Goal: Task Accomplishment & Management: Manage account settings

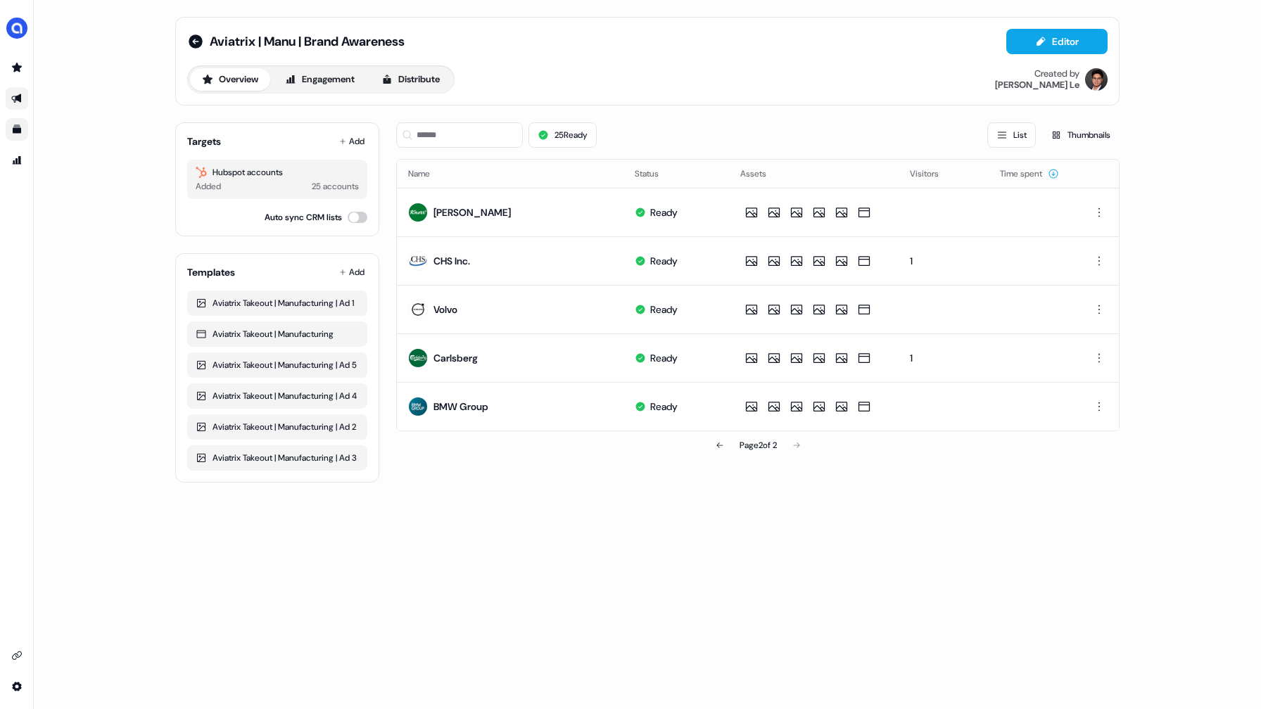
click at [13, 132] on icon "Go to templates" at bounding box center [17, 129] width 8 height 8
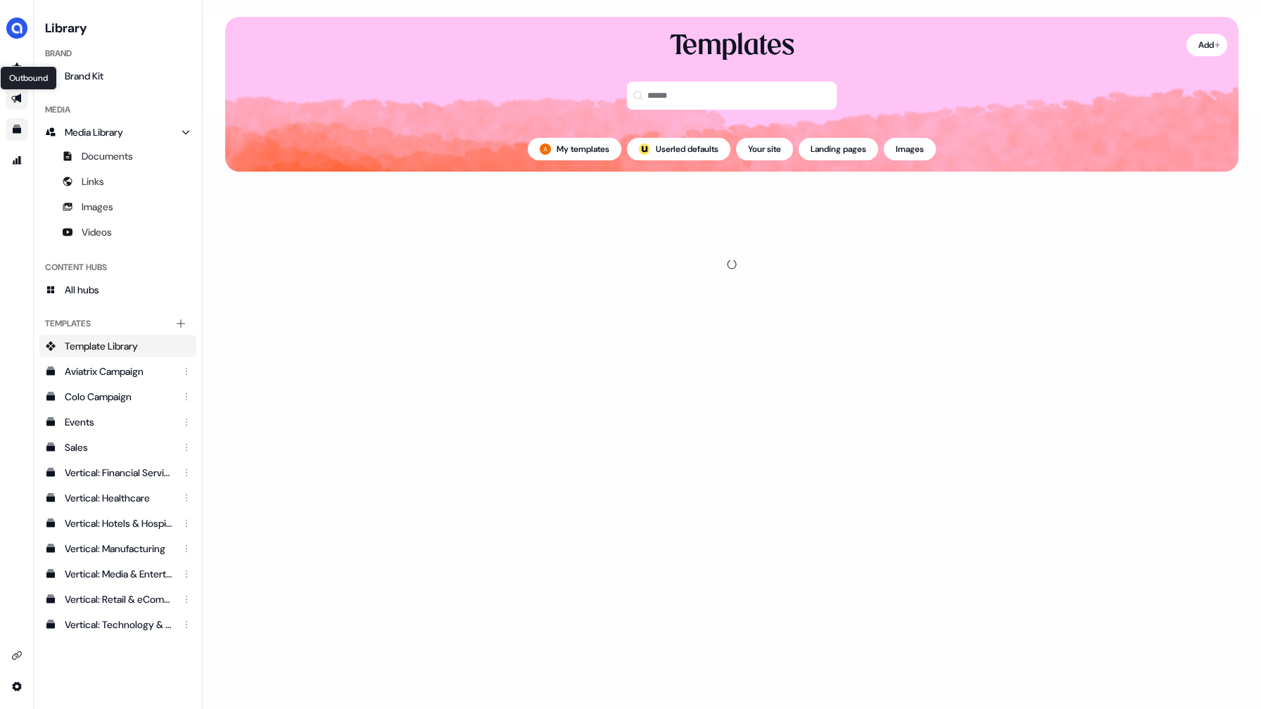
click at [14, 97] on icon "Go to outbound experience" at bounding box center [16, 98] width 11 height 11
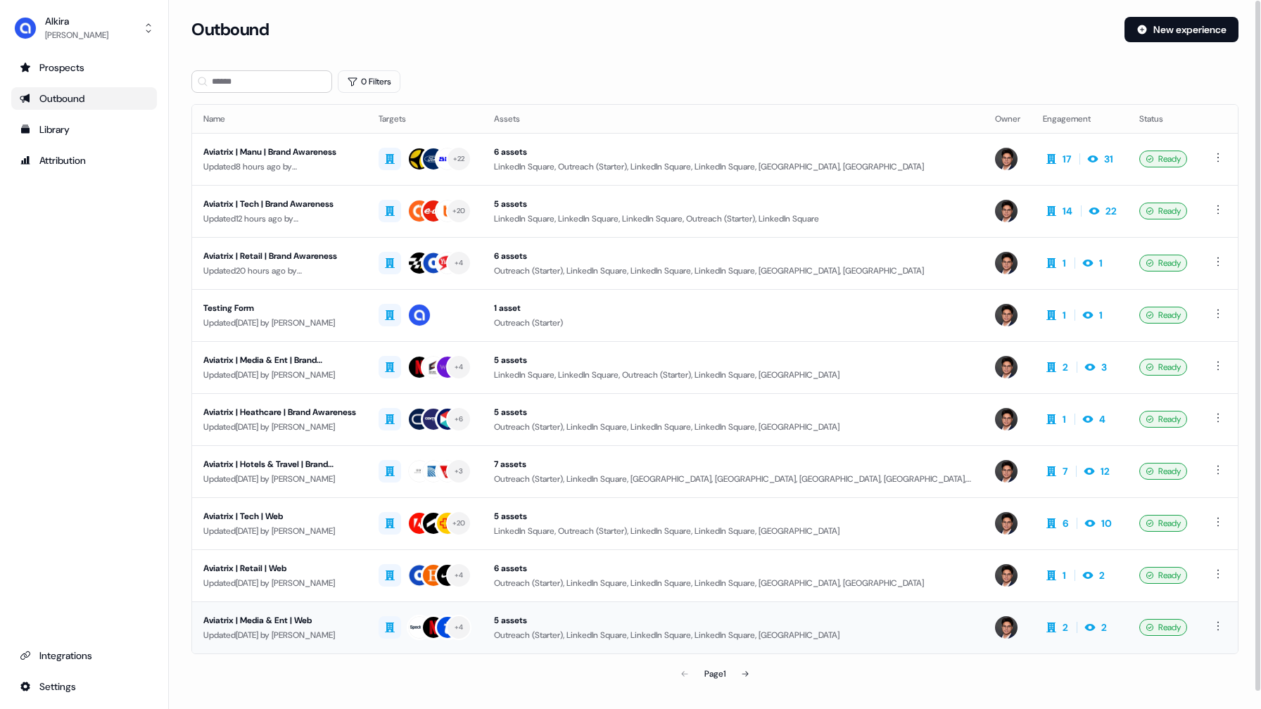
scroll to position [18, 0]
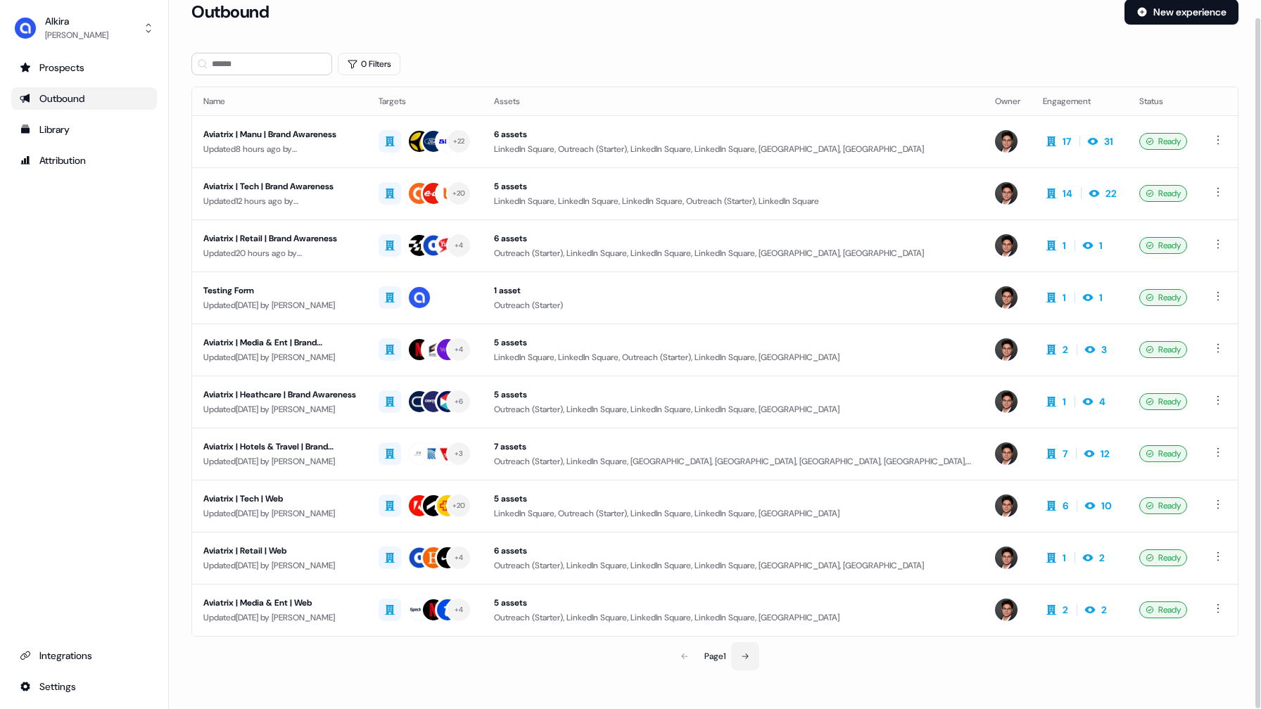
click at [744, 656] on icon at bounding box center [745, 656] width 8 height 8
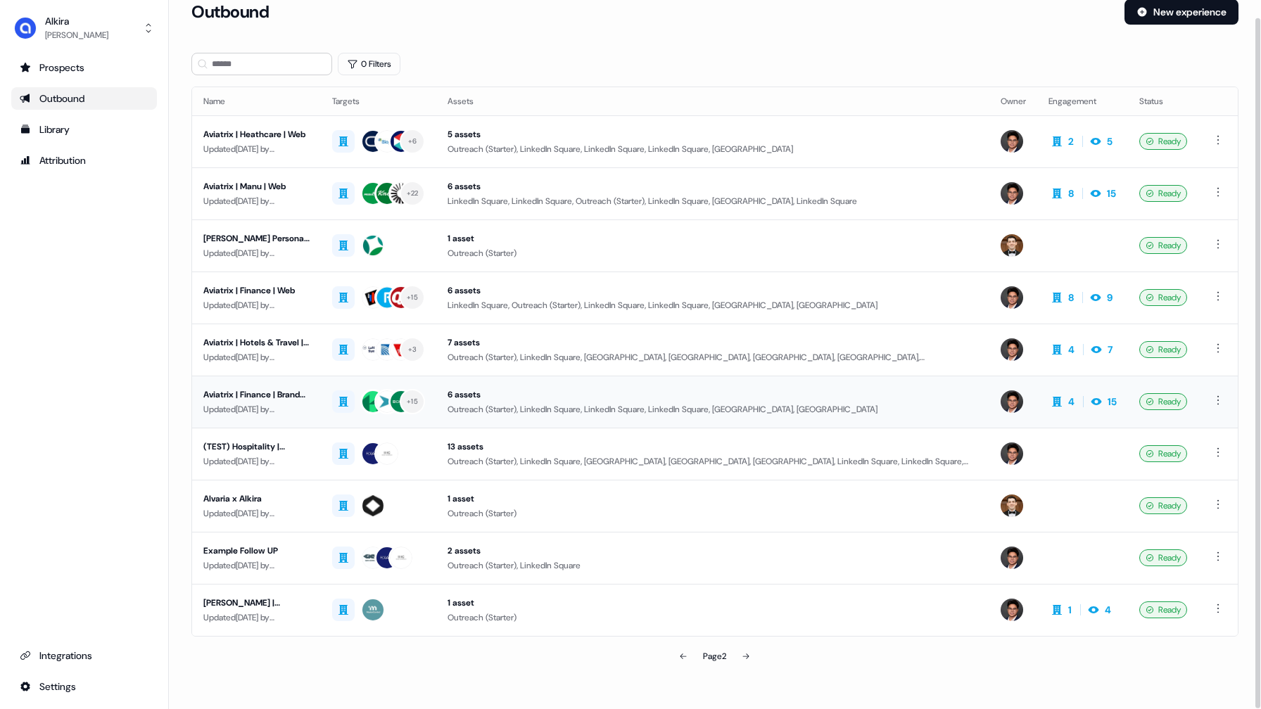
click at [269, 397] on div "Aviatrix | Finance | Brand Awareness" at bounding box center [256, 395] width 106 height 14
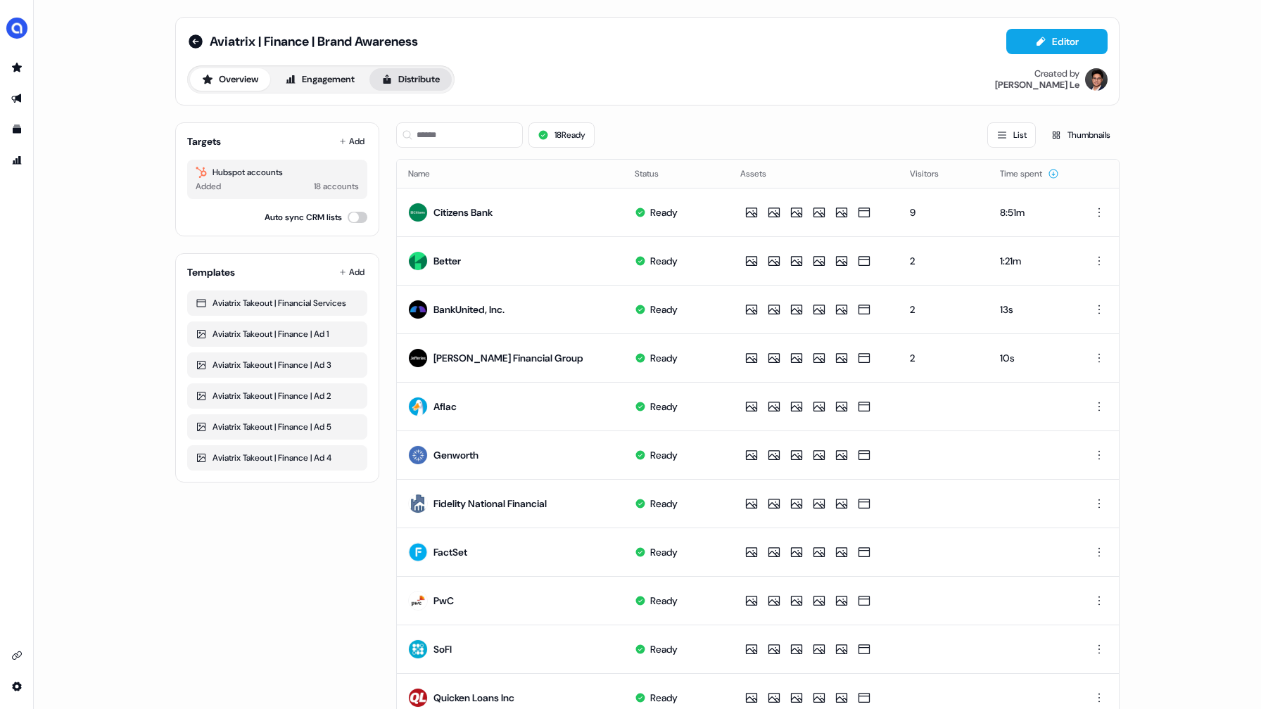
click at [414, 80] on button "Distribute" at bounding box center [410, 79] width 82 height 23
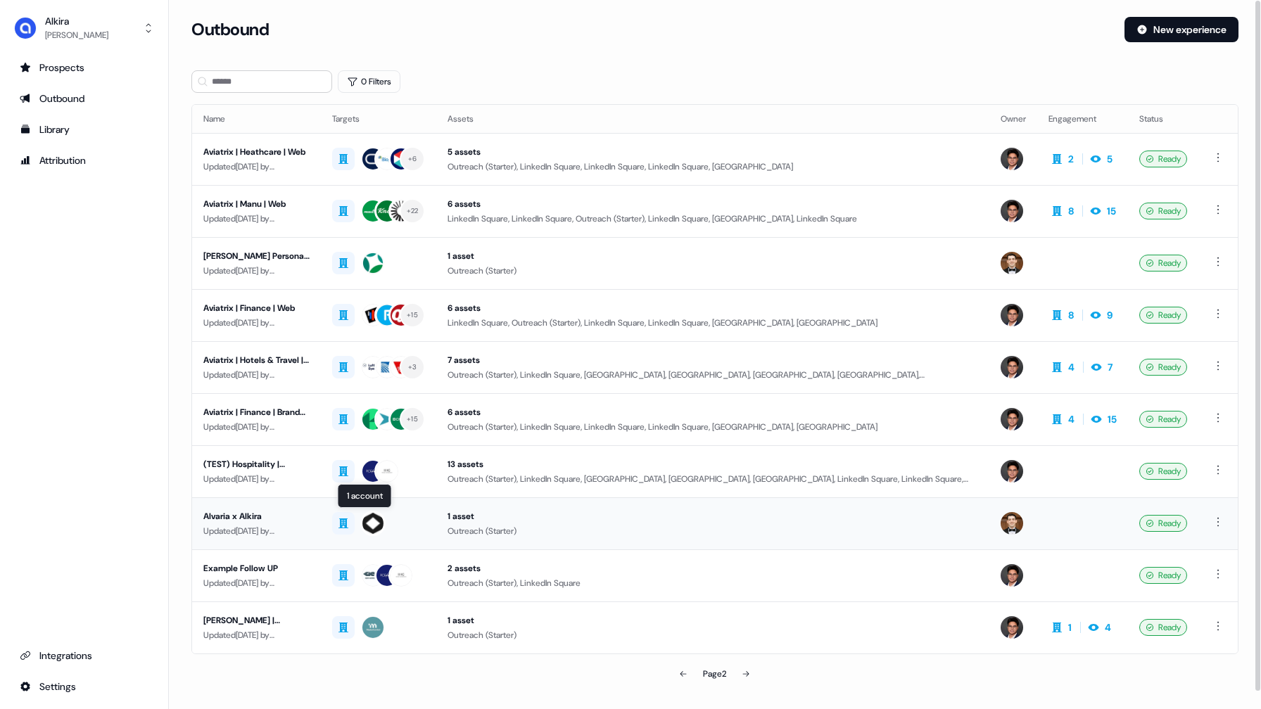
scroll to position [18, 0]
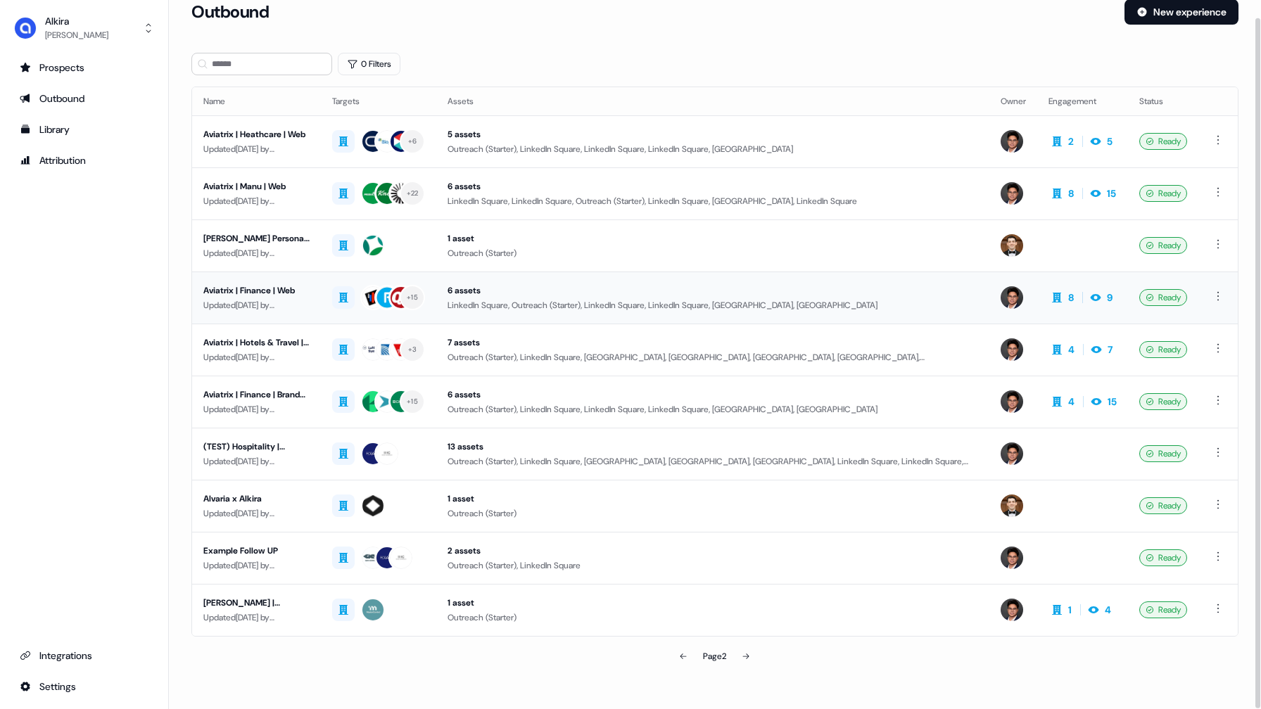
click at [277, 291] on div "Aviatrix | Finance | Web" at bounding box center [256, 291] width 106 height 14
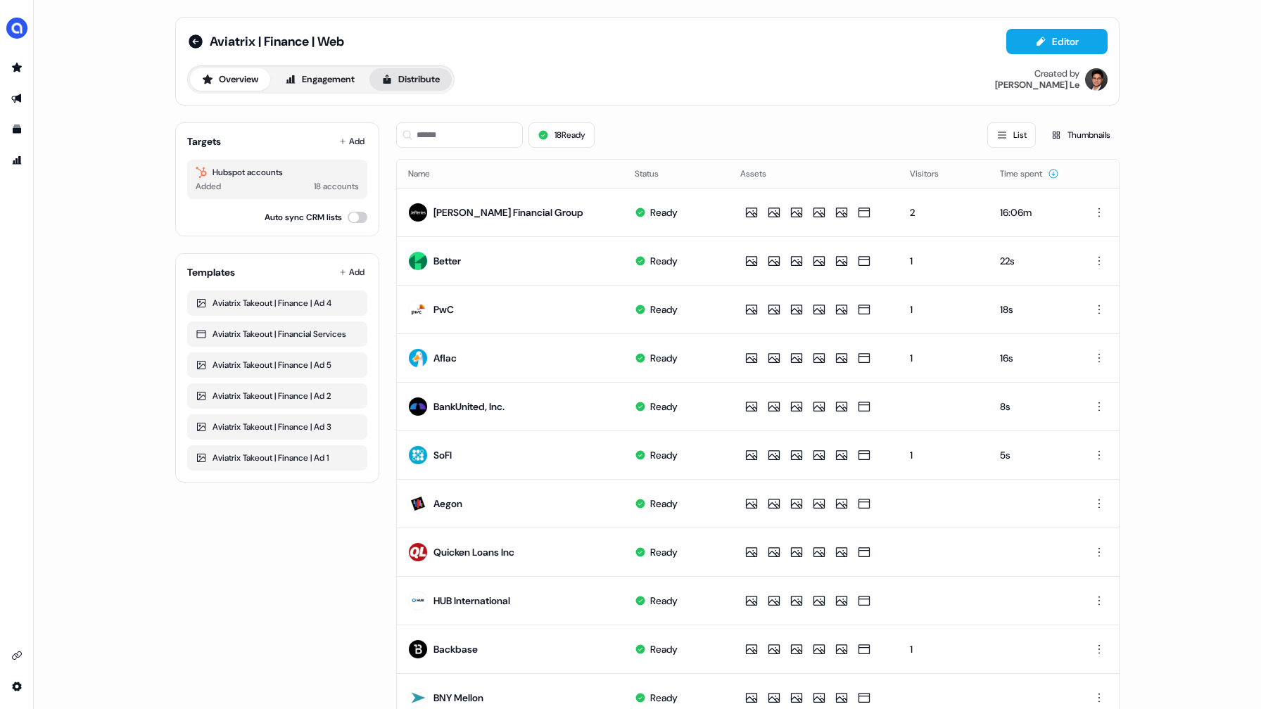
click at [435, 90] on button "Distribute" at bounding box center [410, 79] width 82 height 23
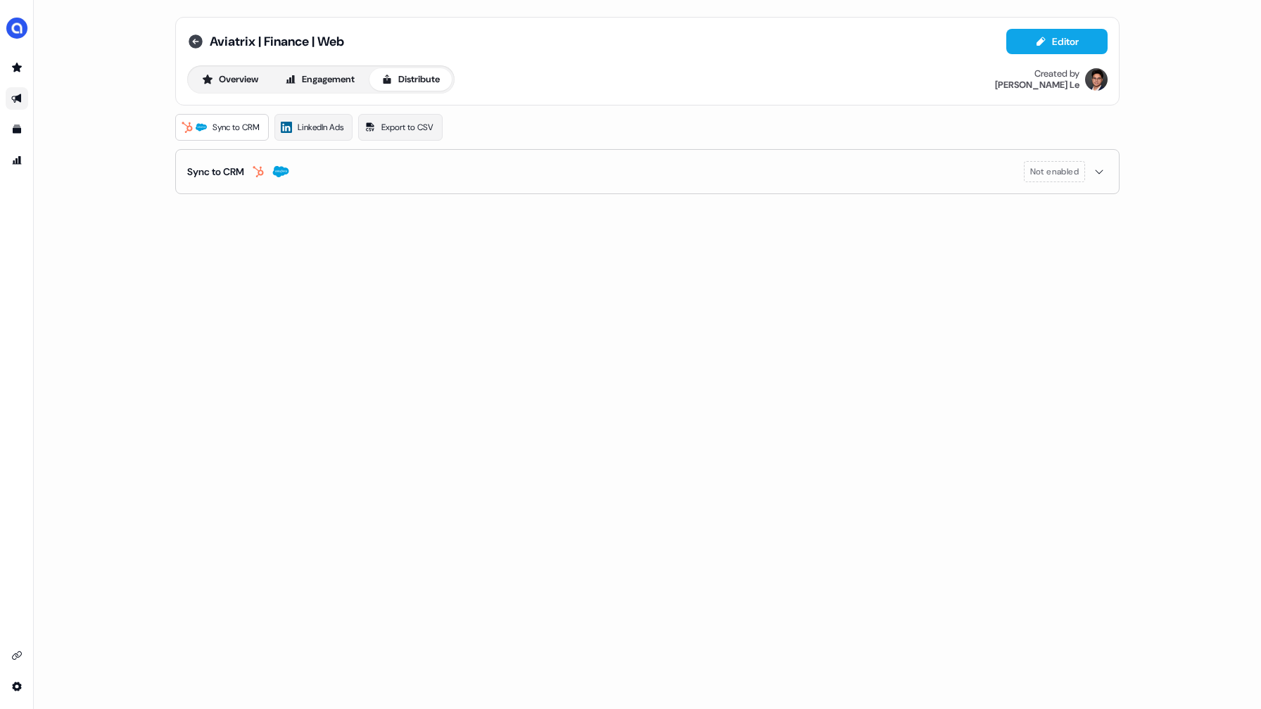
click at [193, 44] on icon at bounding box center [196, 41] width 14 height 14
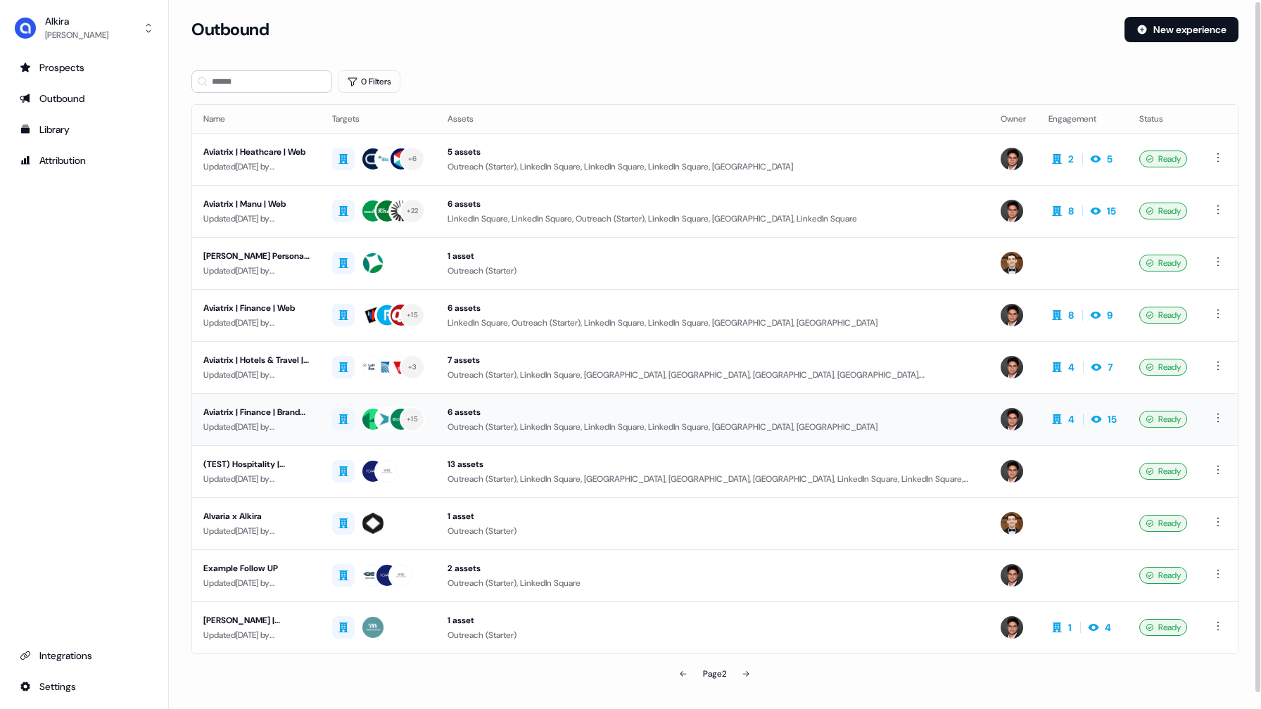
scroll to position [18, 0]
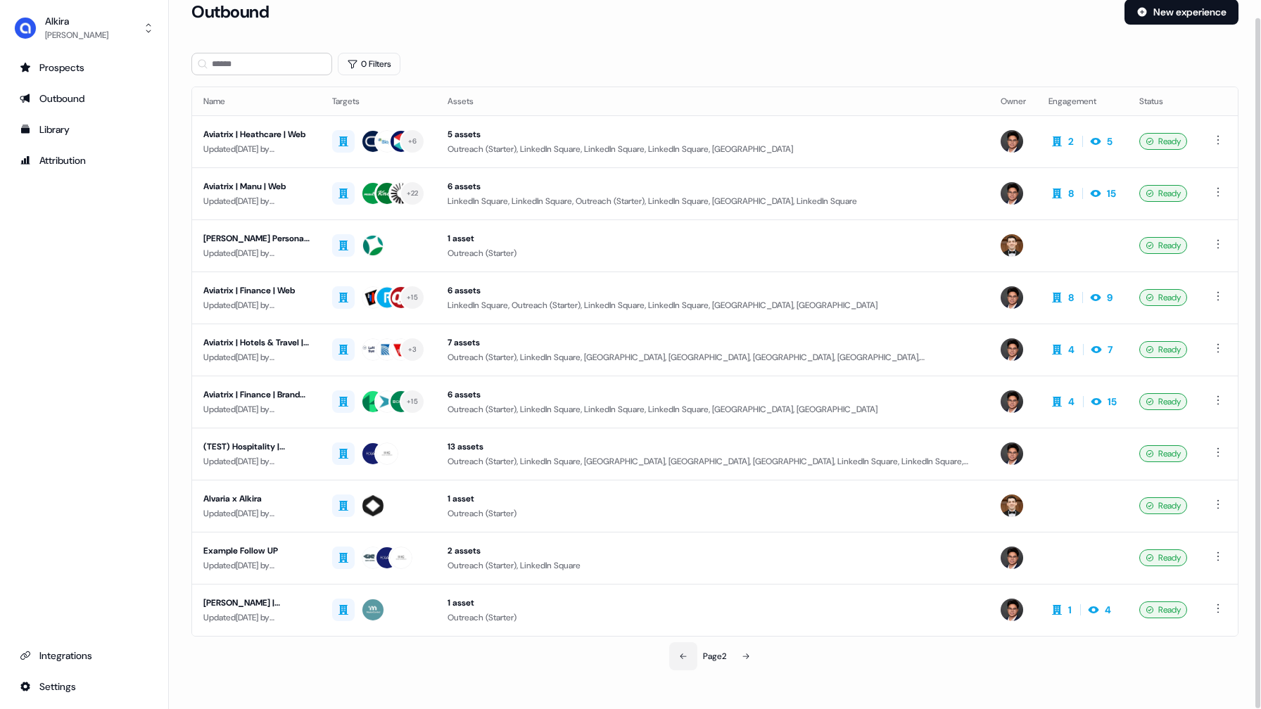
click at [685, 660] on button at bounding box center [683, 656] width 28 height 28
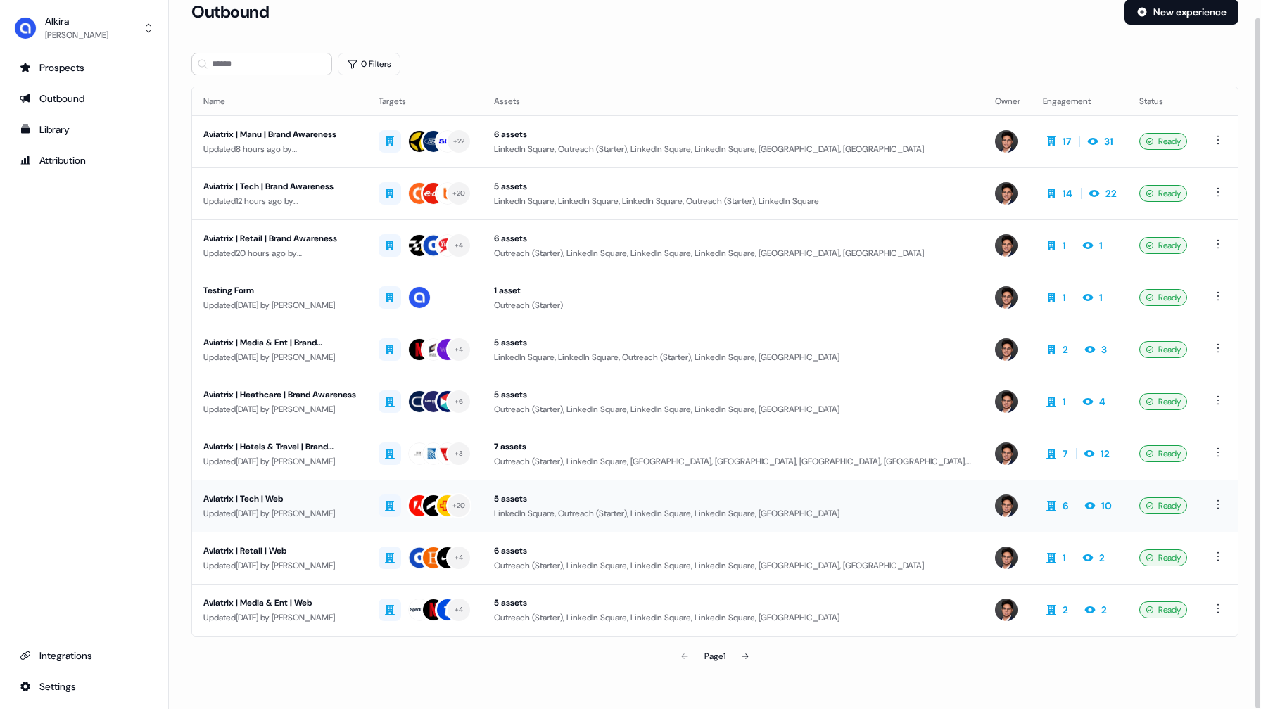
click at [277, 498] on div "Aviatrix | Tech | Web" at bounding box center [279, 499] width 153 height 14
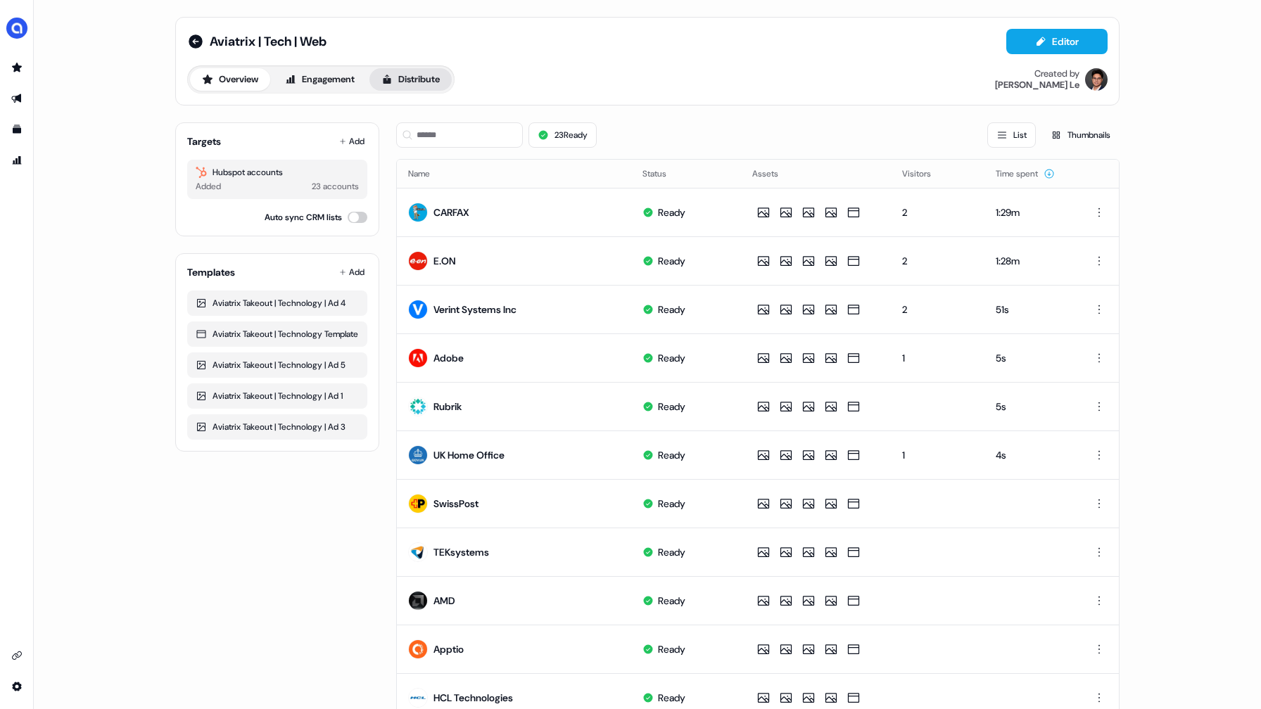
click at [426, 82] on button "Distribute" at bounding box center [410, 79] width 82 height 23
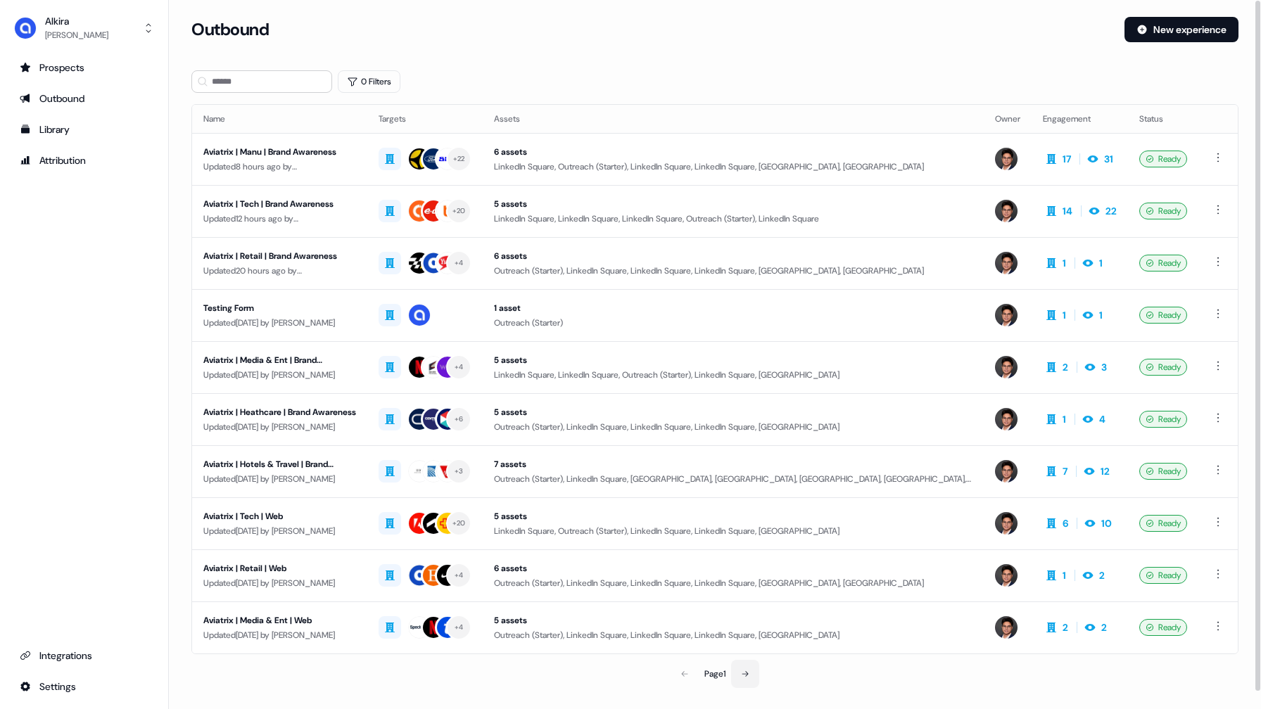
click at [743, 674] on icon at bounding box center [745, 674] width 8 height 8
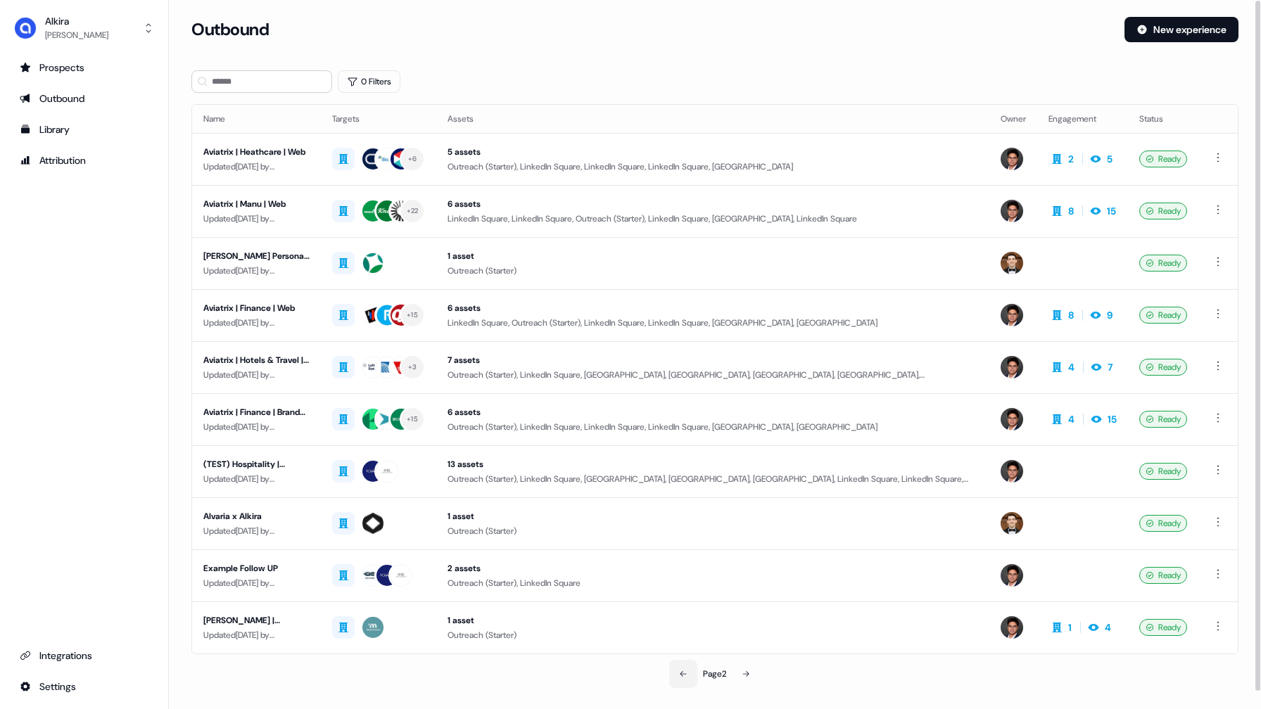
click at [685, 677] on icon at bounding box center [683, 674] width 8 height 8
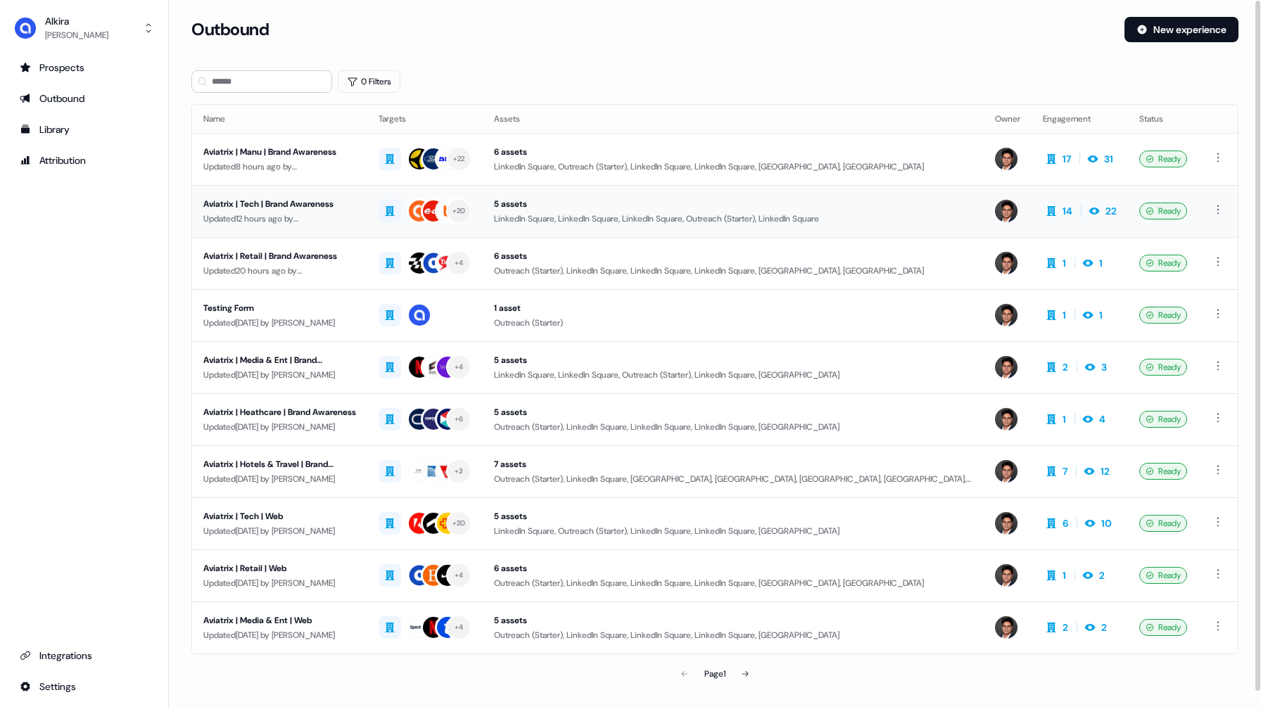
click at [319, 205] on div "Aviatrix | Tech | Brand Awareness" at bounding box center [279, 204] width 153 height 14
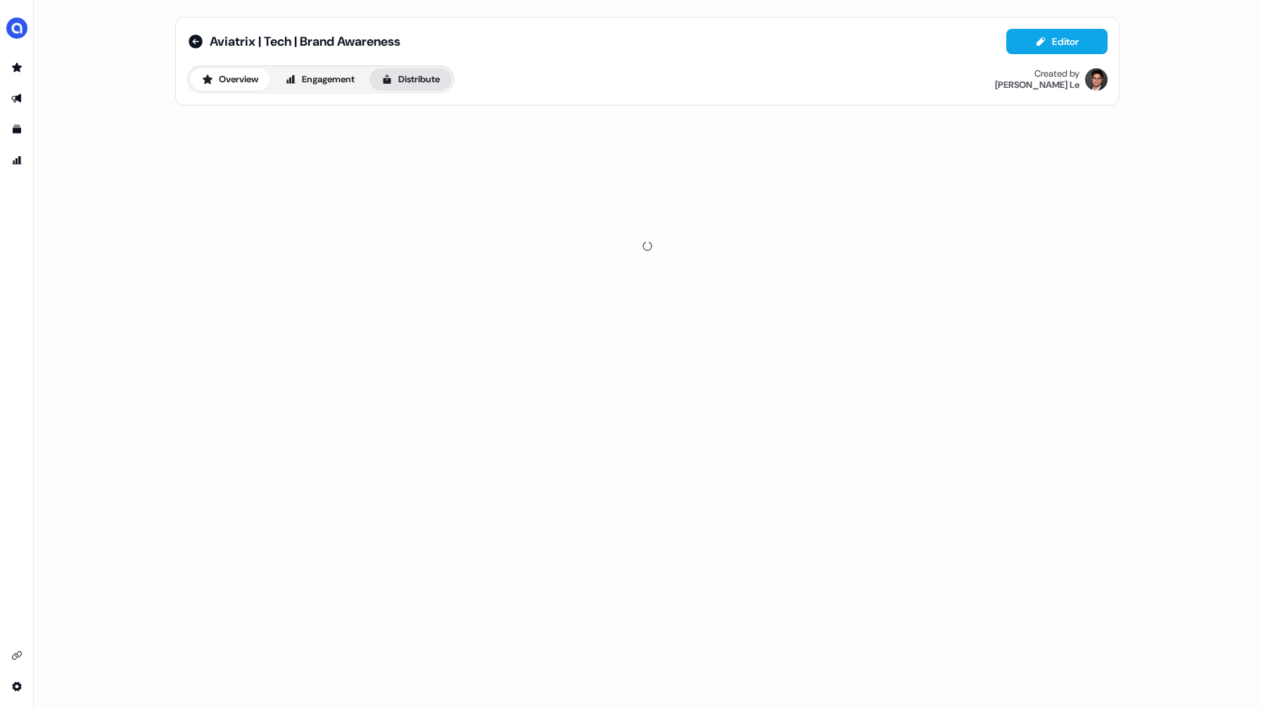
click at [406, 84] on button "Distribute" at bounding box center [410, 79] width 82 height 23
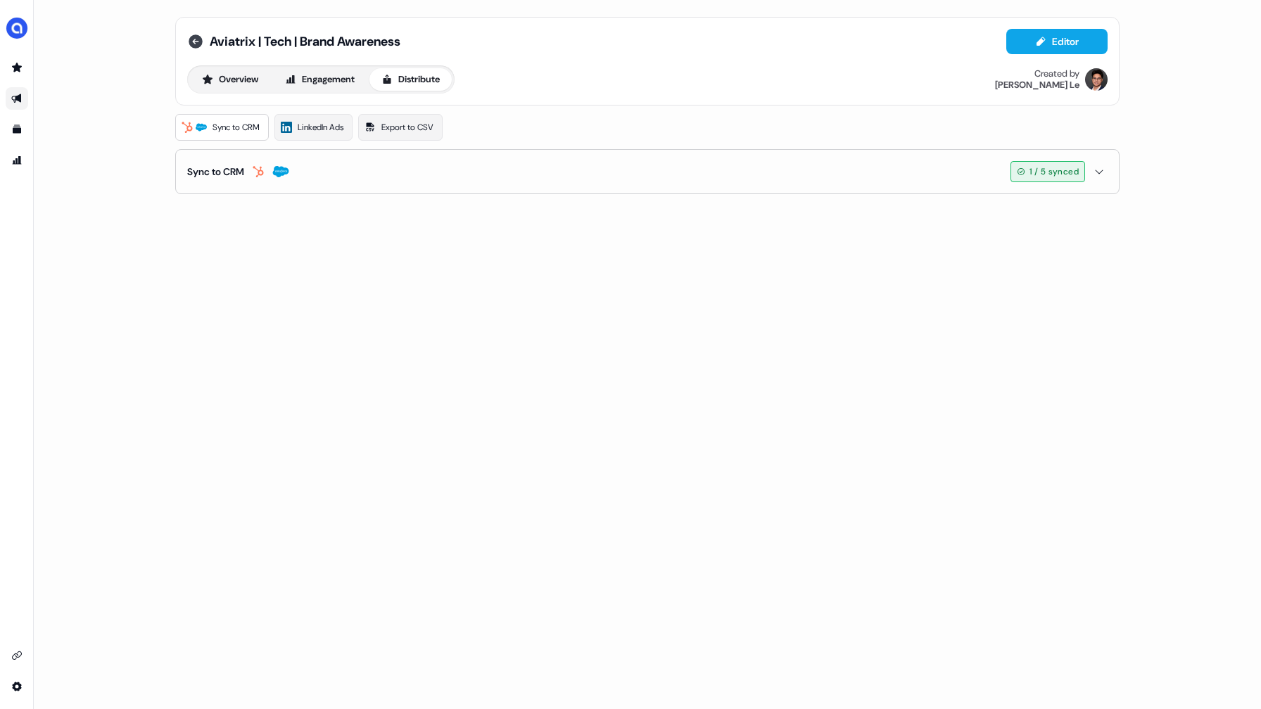
click at [192, 41] on icon at bounding box center [196, 41] width 14 height 14
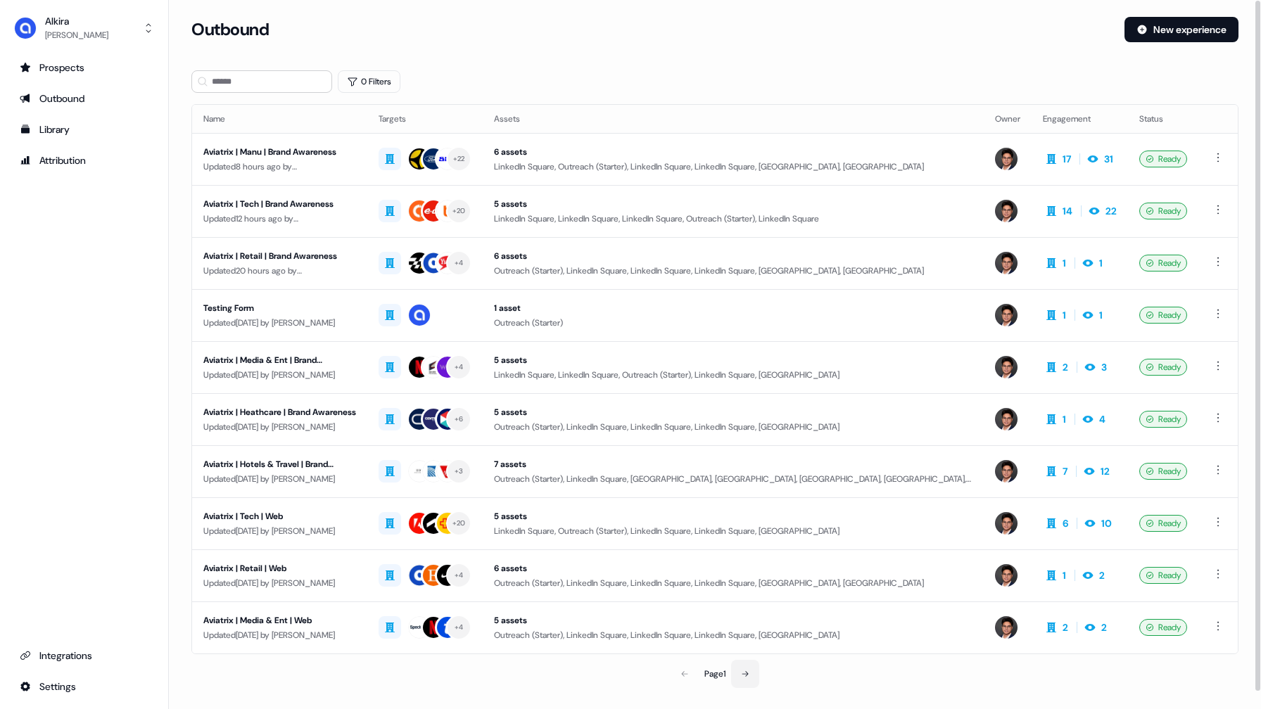
click at [749, 677] on icon at bounding box center [745, 674] width 8 height 8
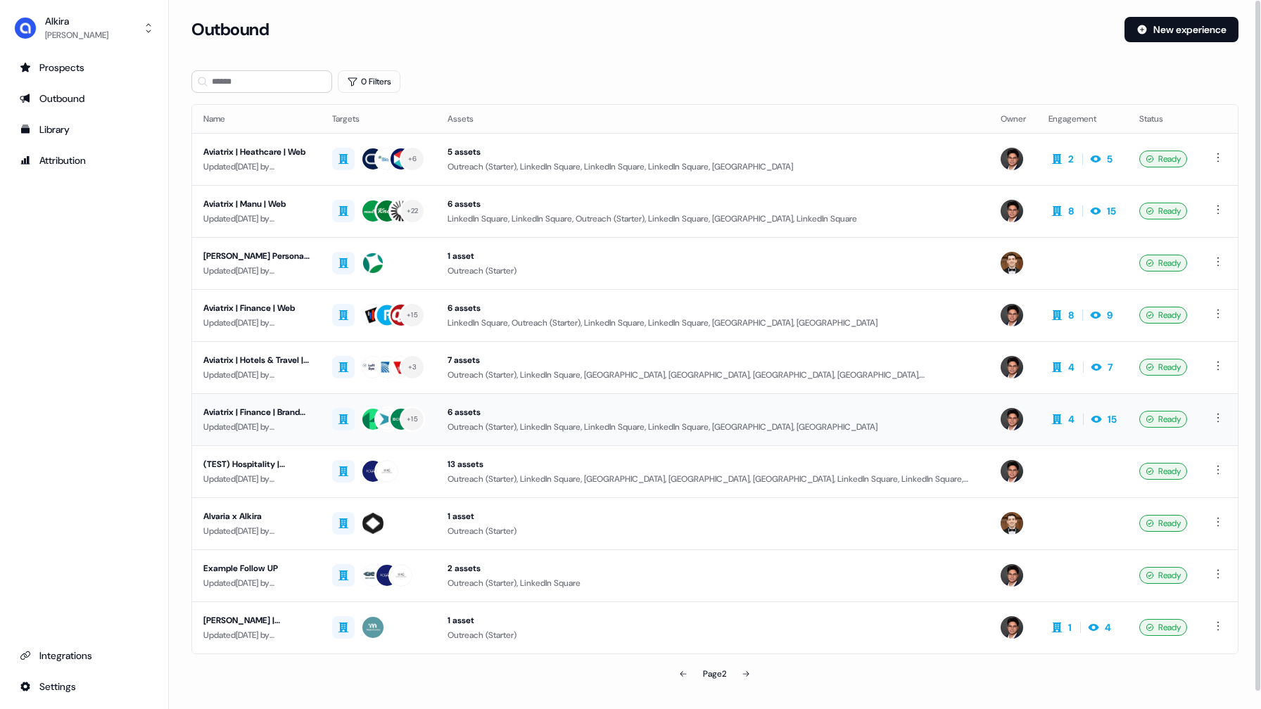
click at [288, 409] on div "Aviatrix | Finance | Brand Awareness" at bounding box center [256, 412] width 106 height 14
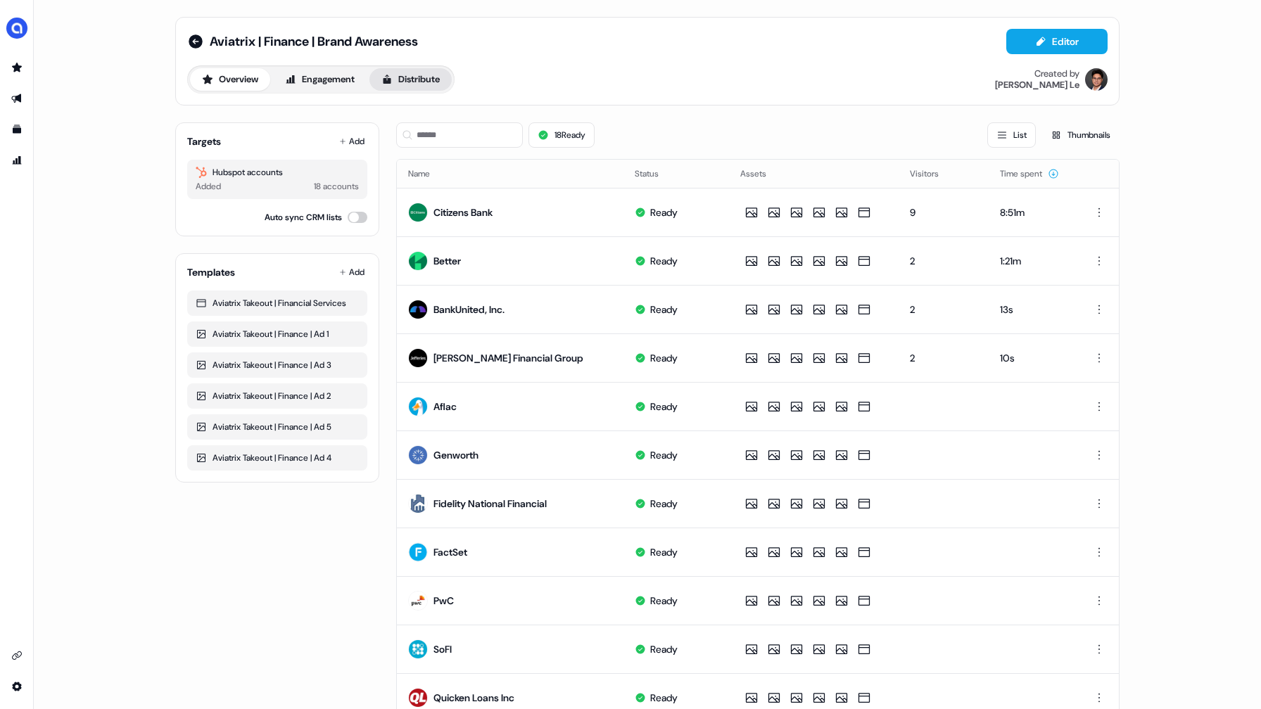
click at [426, 82] on button "Distribute" at bounding box center [410, 79] width 82 height 23
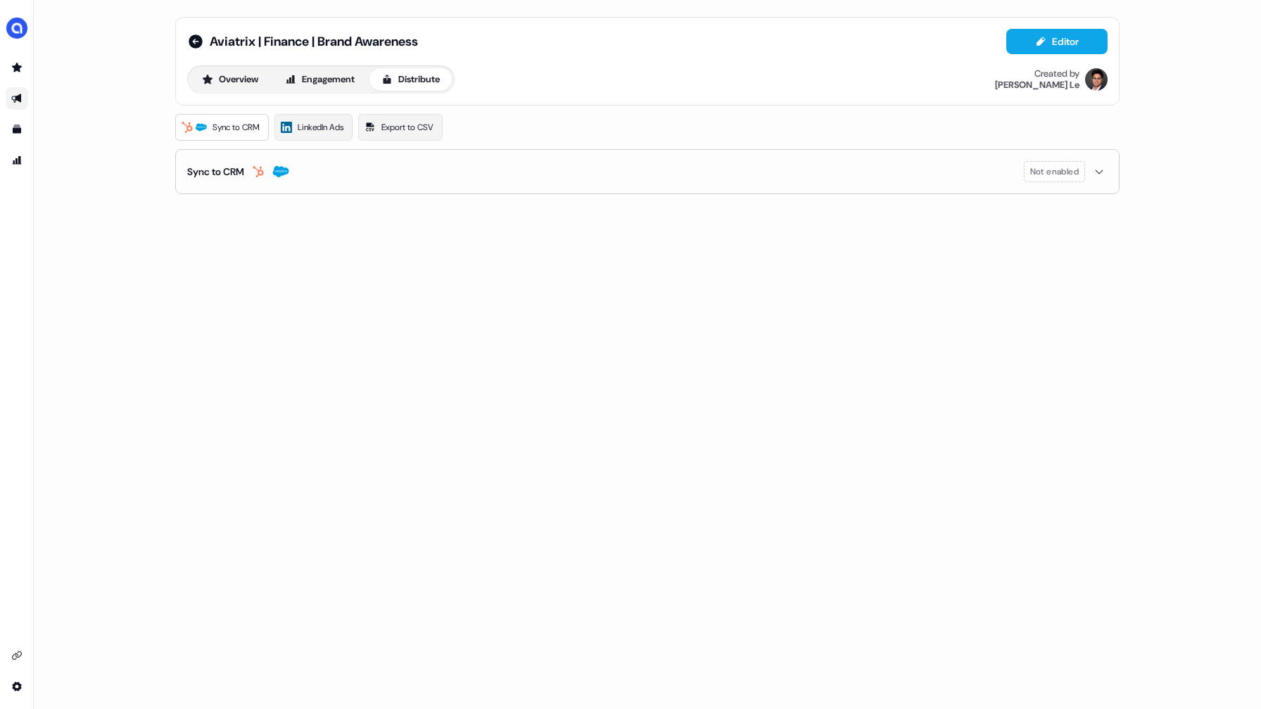
click at [1096, 173] on icon "button" at bounding box center [1098, 171] width 17 height 11
click at [198, 210] on button "enable-crm-asset-sync" at bounding box center [199, 207] width 25 height 14
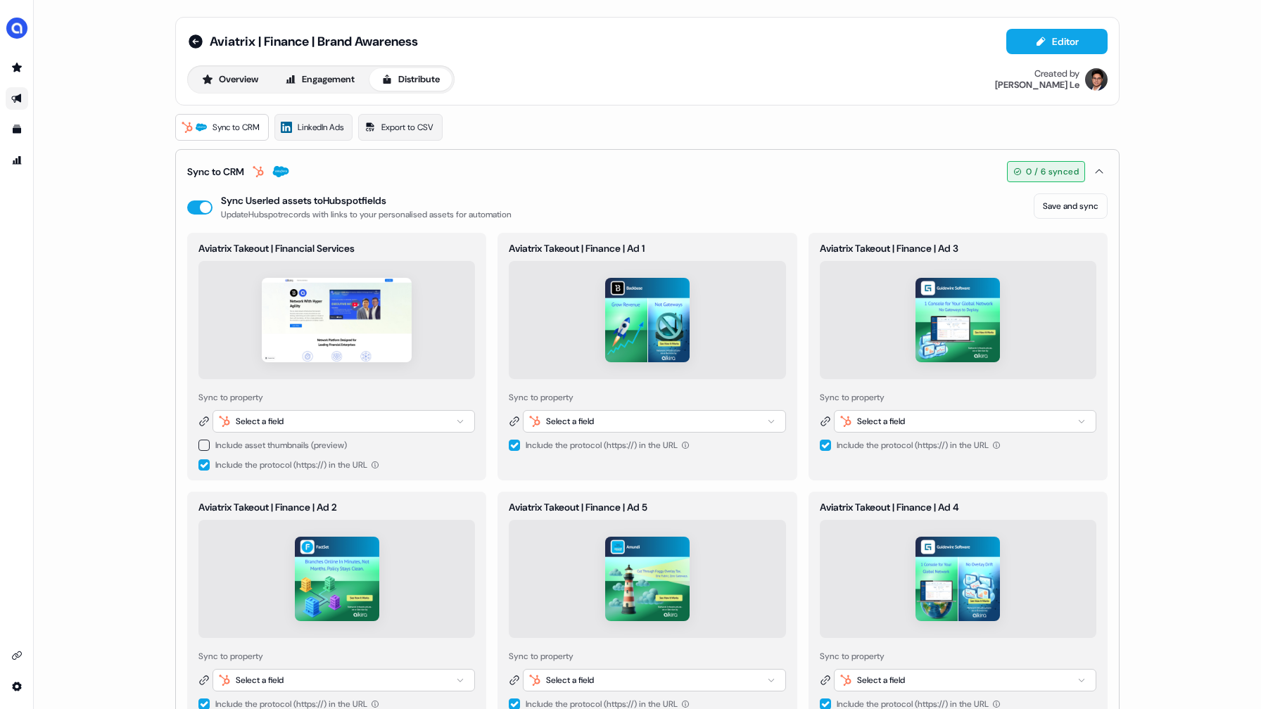
click at [203, 446] on button "button" at bounding box center [203, 445] width 11 height 11
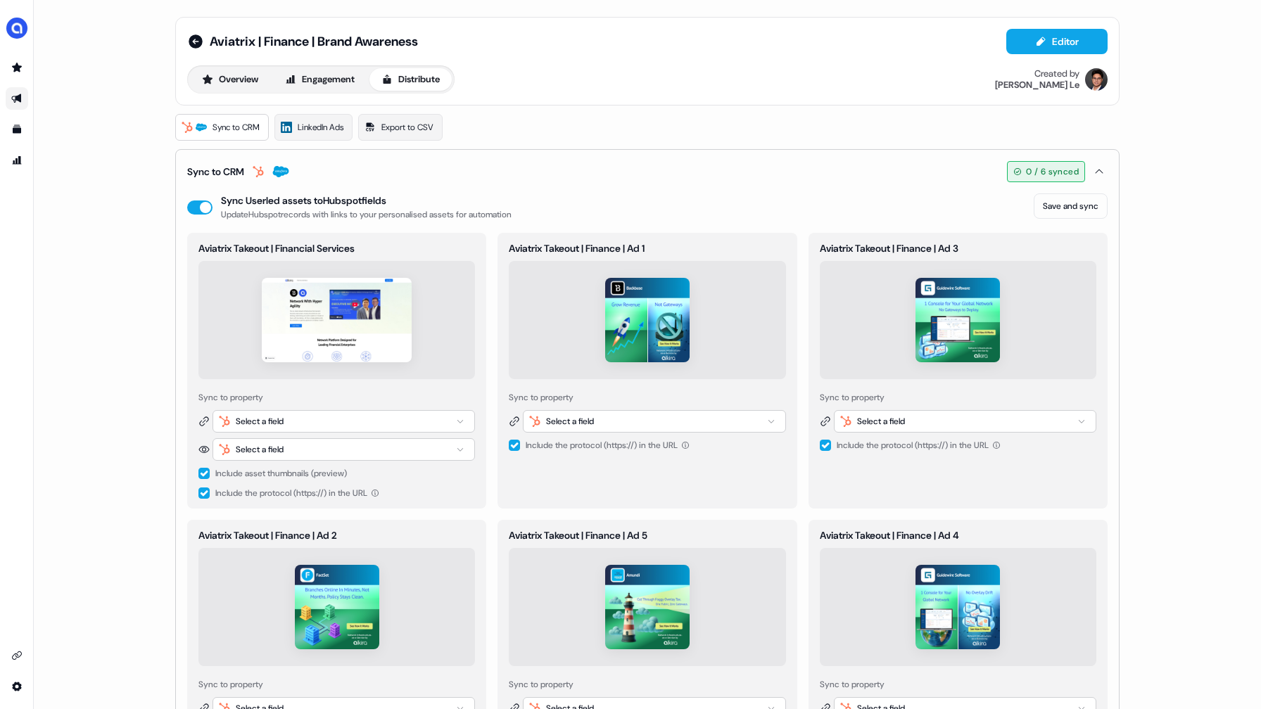
click at [442, 421] on div "Select a field" at bounding box center [343, 421] width 262 height 23
type input "****"
click at [416, 494] on span "userled_landing_page_url" at bounding box center [370, 497] width 95 height 14
click at [452, 450] on icon "button" at bounding box center [460, 449] width 17 height 8
type input "****"
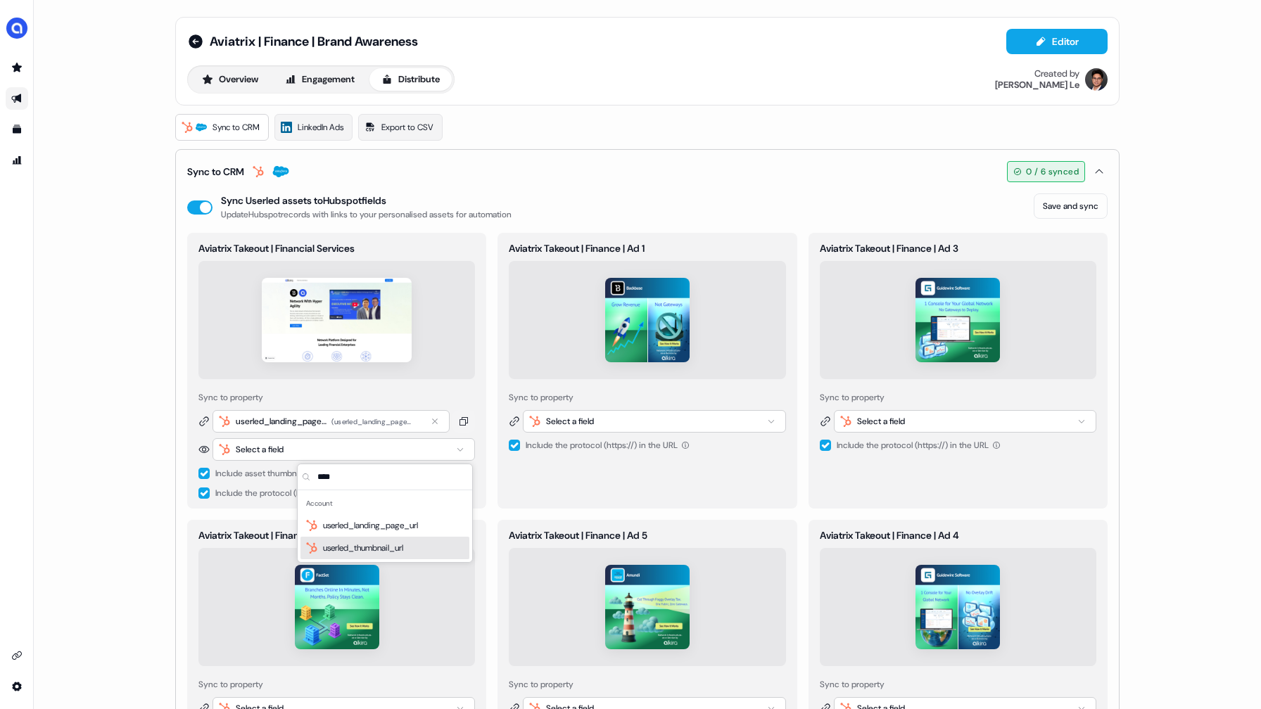
click at [419, 548] on div "userled_thumbnail_url" at bounding box center [384, 548] width 169 height 23
click at [202, 496] on button "button" at bounding box center [203, 493] width 11 height 11
click at [1055, 210] on button "Save and sync" at bounding box center [1070, 205] width 74 height 25
click at [241, 81] on button "Overview" at bounding box center [230, 79] width 80 height 23
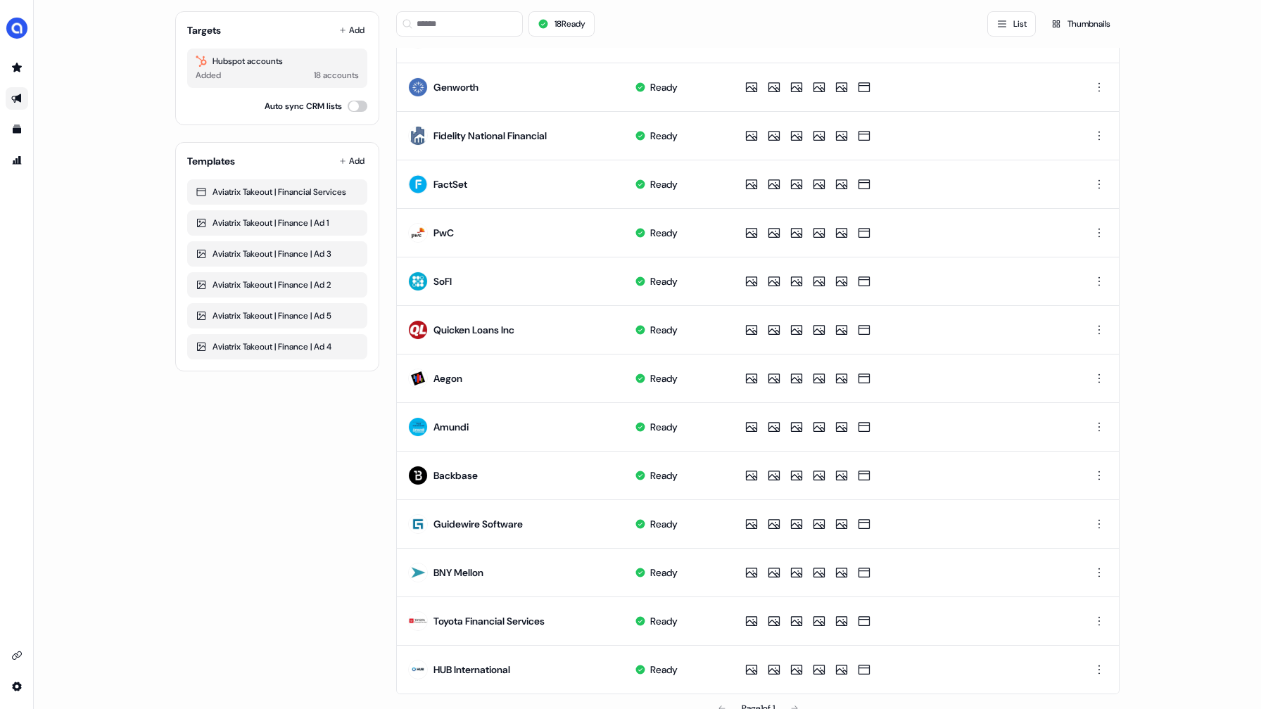
scroll to position [397, 0]
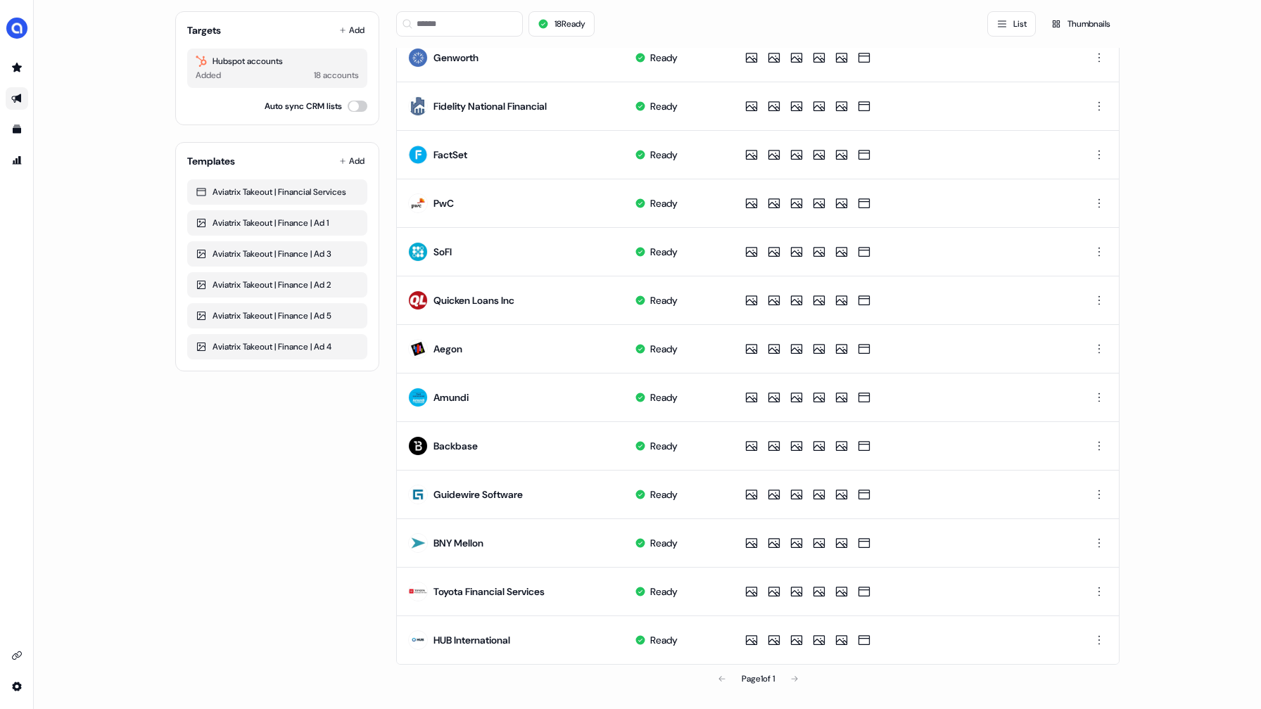
click at [789, 681] on div "Page 1 of 1" at bounding box center [757, 679] width 723 height 28
click at [794, 677] on div "Page 1 of 1" at bounding box center [757, 679] width 723 height 28
click at [714, 678] on div "Page 1 of 1" at bounding box center [757, 679] width 723 height 28
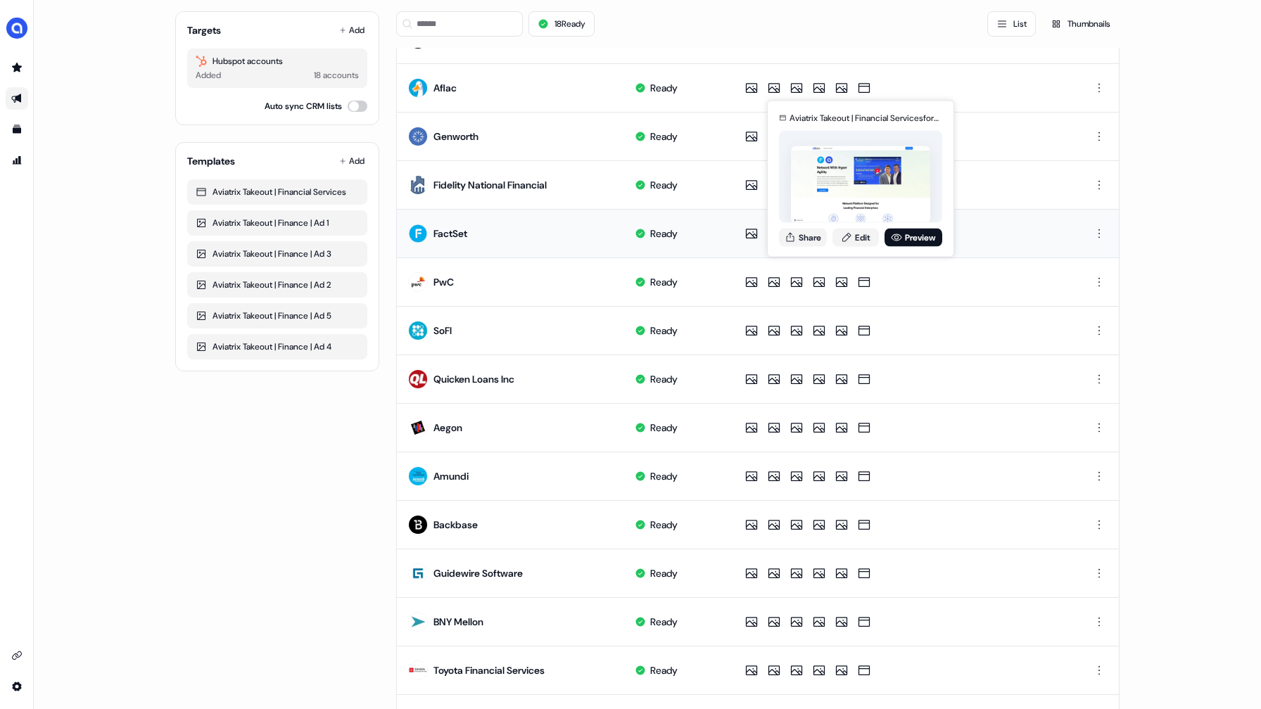
scroll to position [0, 0]
